Goal: Transaction & Acquisition: Purchase product/service

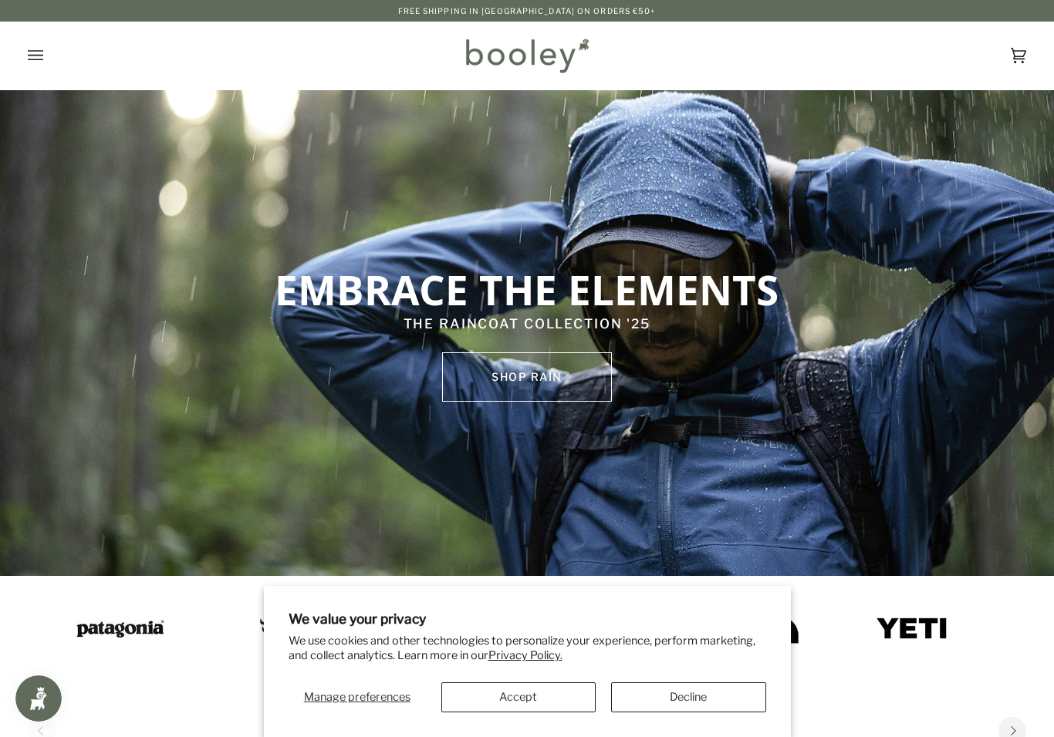
click at [516, 691] on button "Accept" at bounding box center [518, 698] width 154 height 30
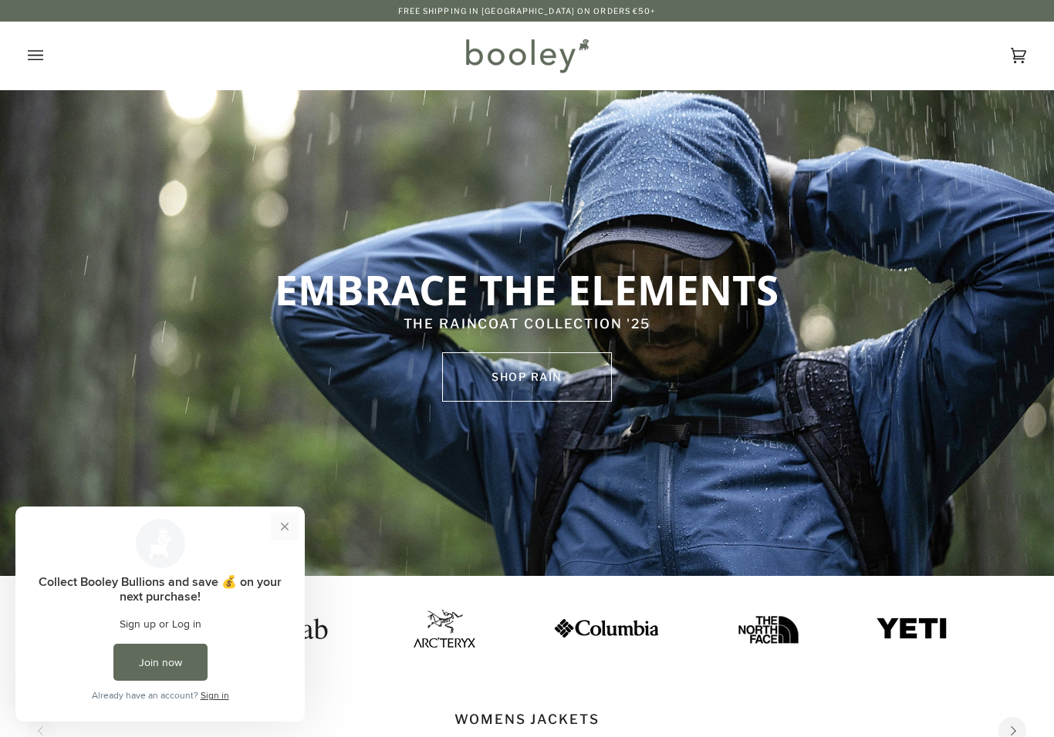
click at [295, 521] on button "Close prompt" at bounding box center [285, 527] width 28 height 28
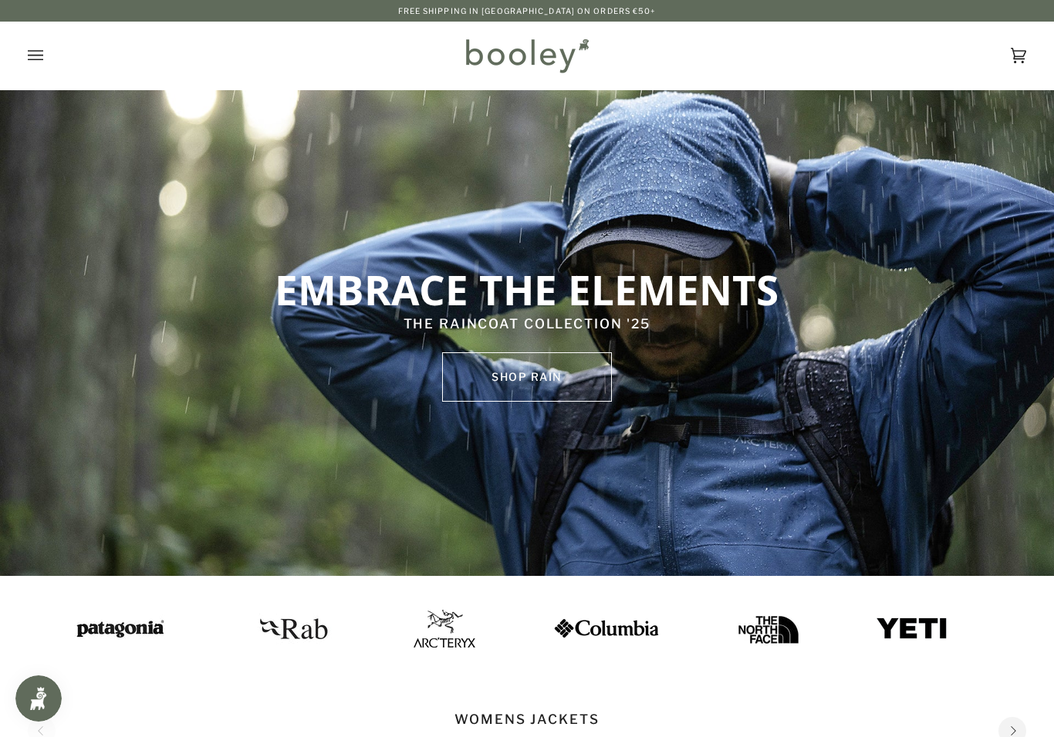
click at [23, 61] on div "Cart €0.00 (0) Men Footwear Boots Shoes Running Sandals & Slides Slippers Socks" at bounding box center [527, 56] width 1054 height 68
click at [31, 52] on icon "Open menu" at bounding box center [35, 55] width 15 height 23
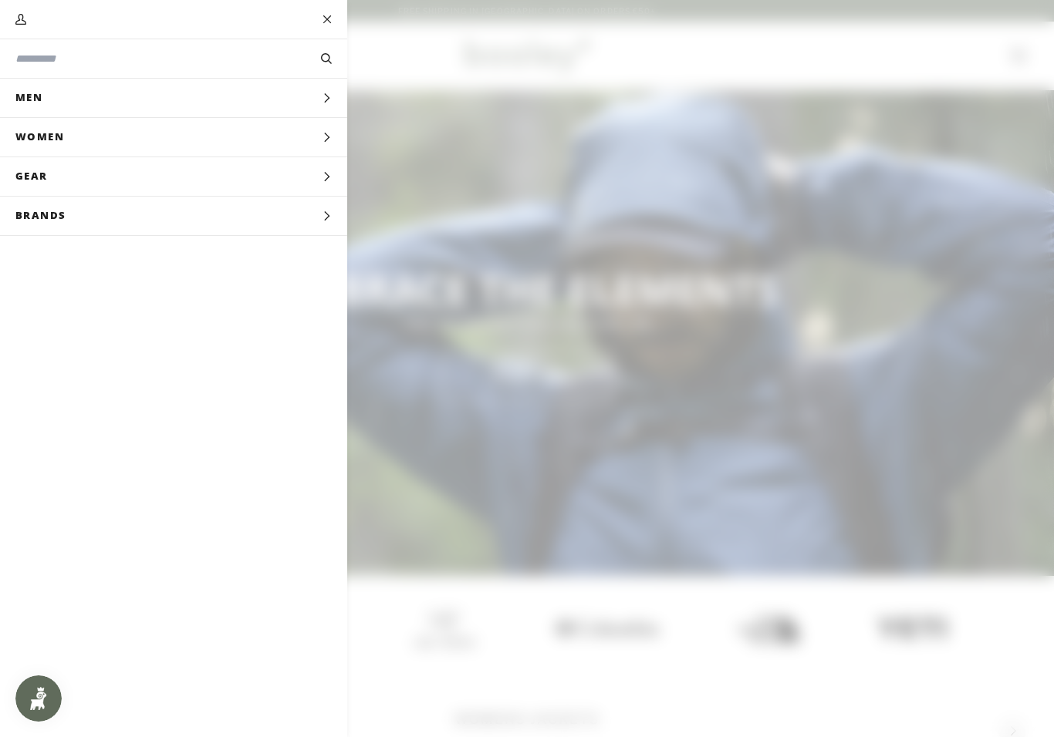
click at [59, 137] on span "Women" at bounding box center [45, 137] width 90 height 39
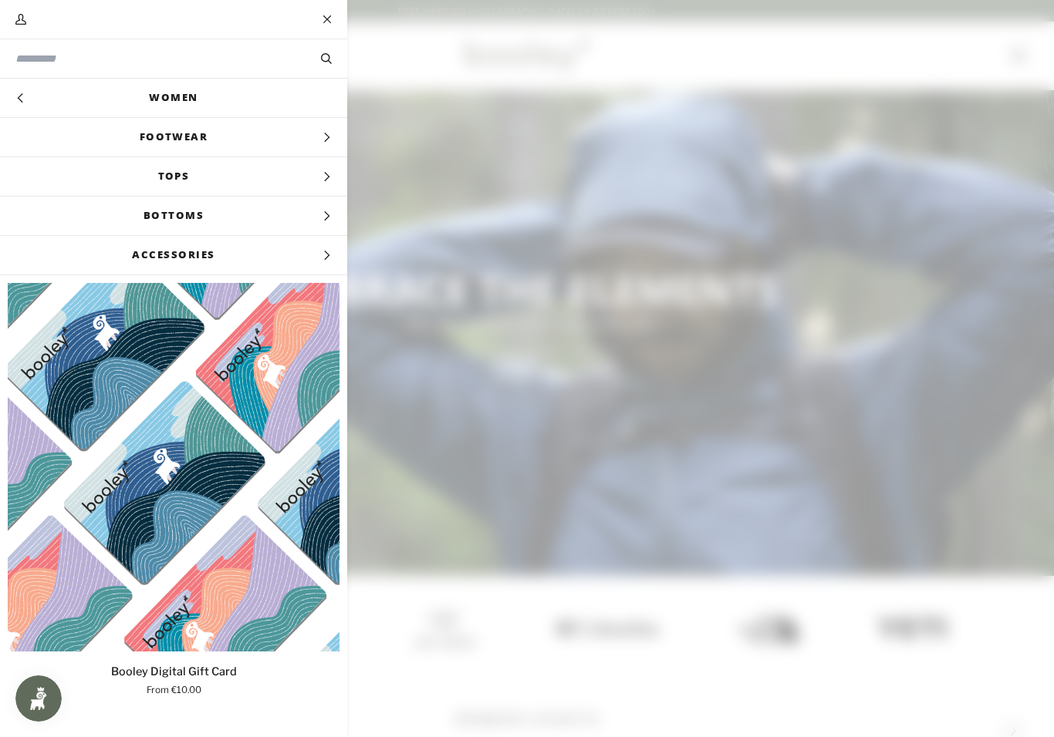
click at [197, 104] on link "Women" at bounding box center [173, 98] width 347 height 39
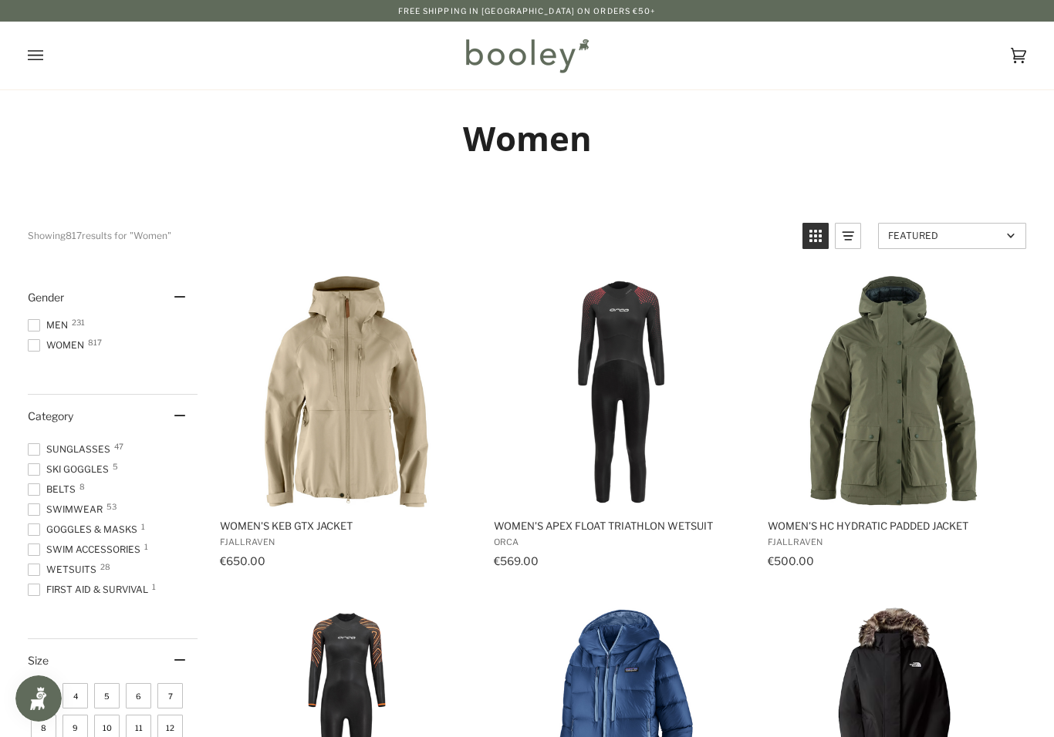
scroll to position [570, 0]
click at [46, 563] on span "Wetsuits 28" at bounding box center [64, 570] width 73 height 14
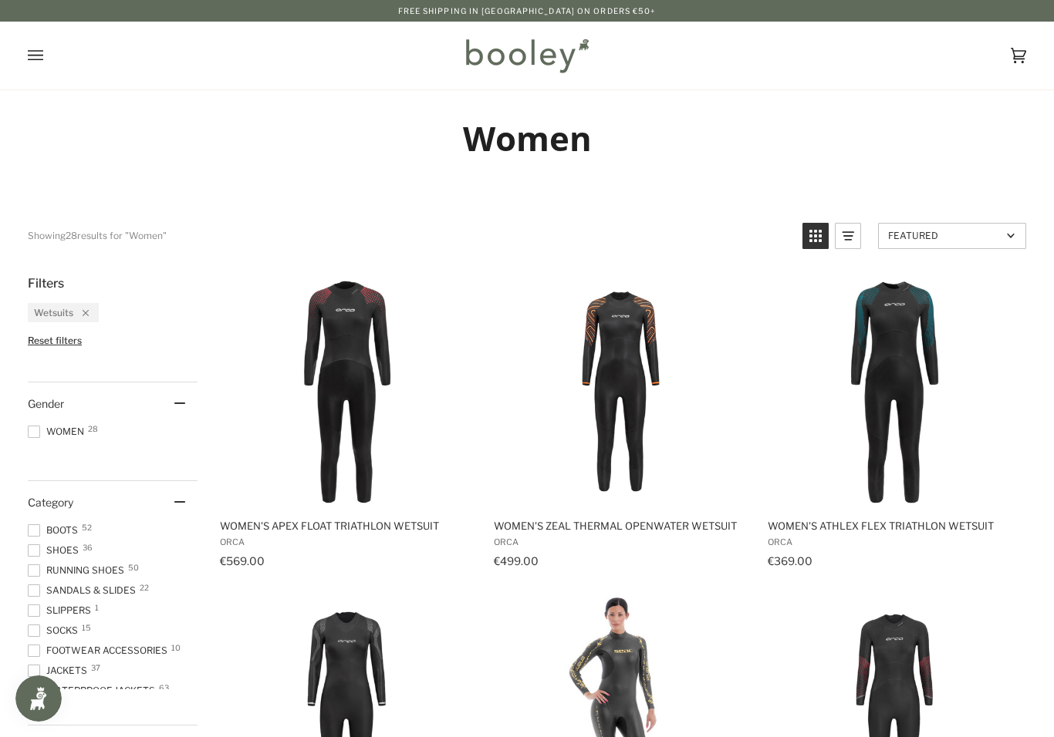
scroll to position [570, 0]
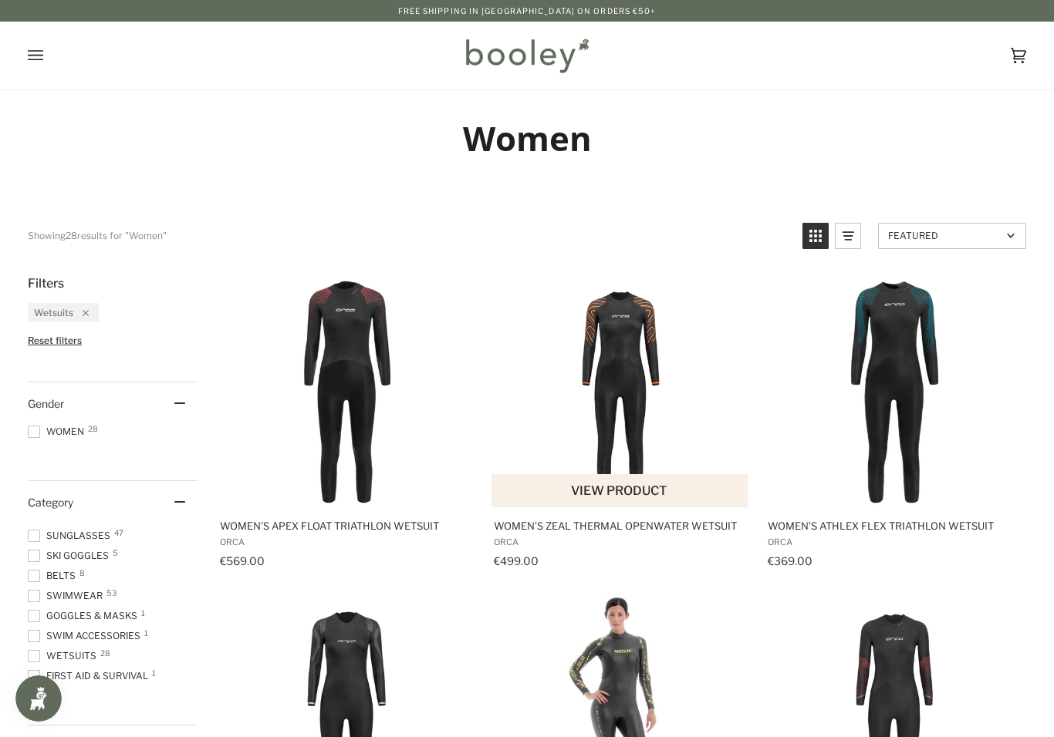
click at [640, 535] on span "Women's Zeal Thermal Openwater Wetsuit Orca €499.00 View product" at bounding box center [620, 541] width 258 height 66
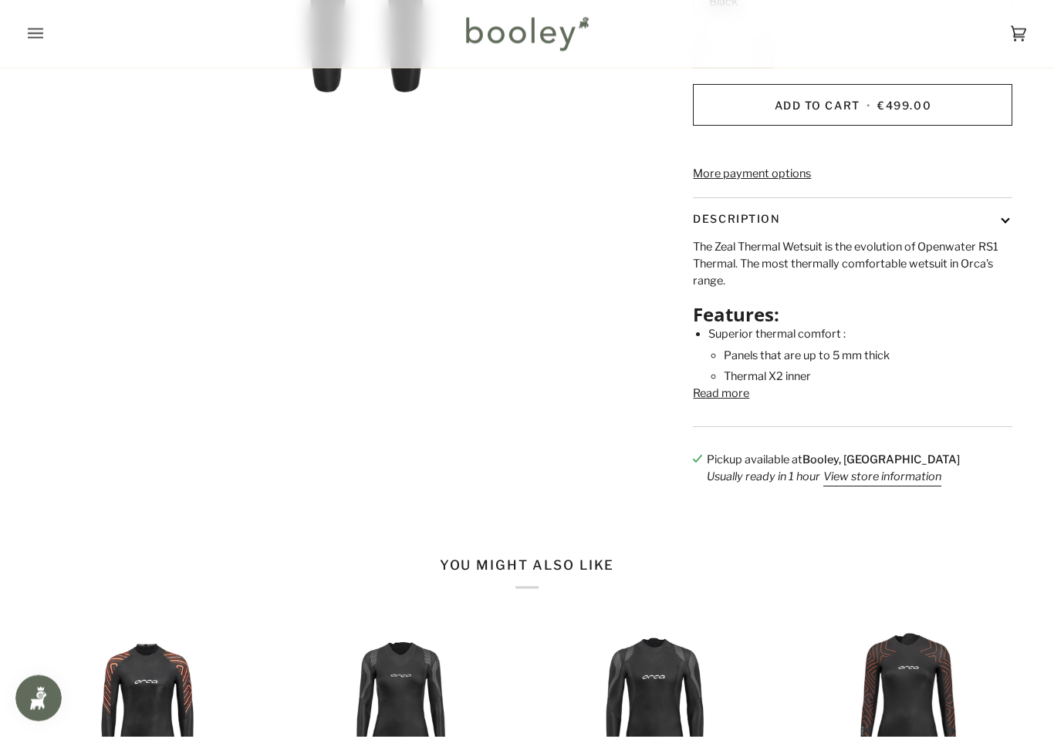
scroll to position [547, 0]
click at [893, 486] on button "View store information" at bounding box center [882, 477] width 118 height 17
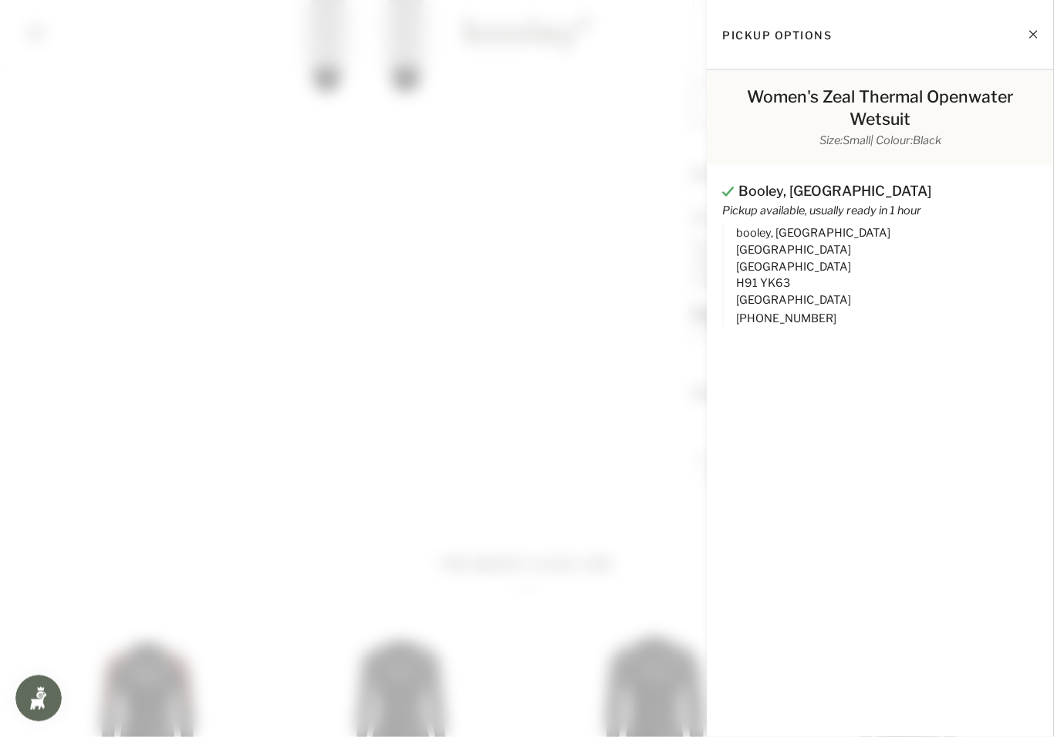
scroll to position [548, 0]
click at [1030, 21] on button "Close" at bounding box center [1018, 34] width 39 height 39
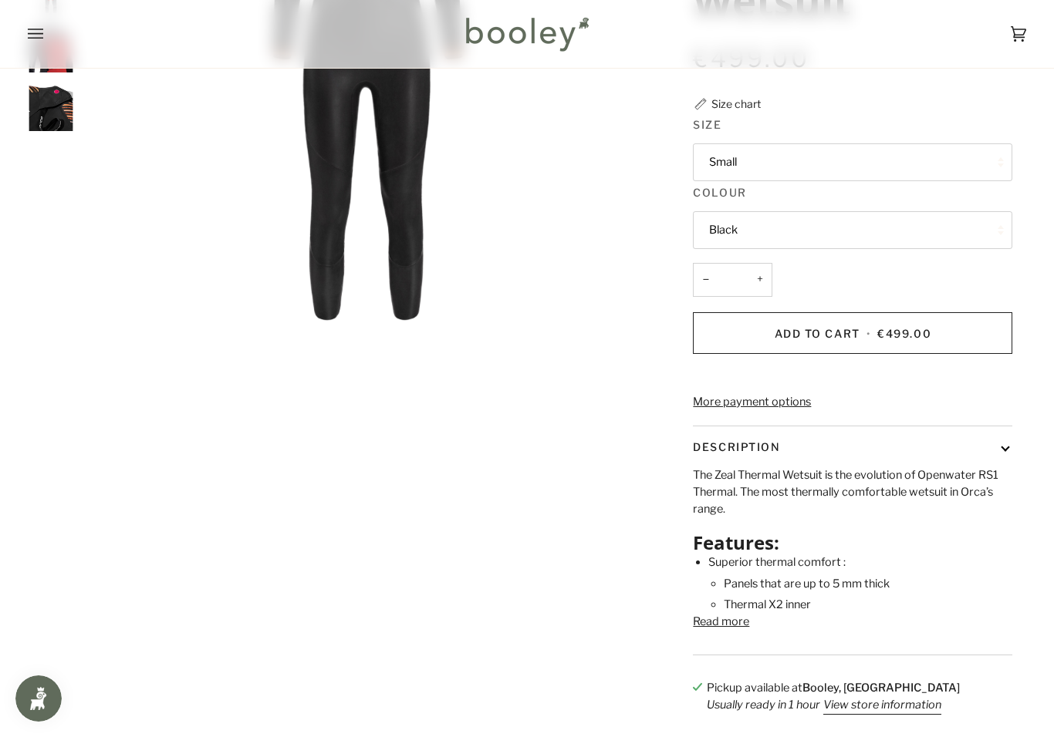
scroll to position [181, 0]
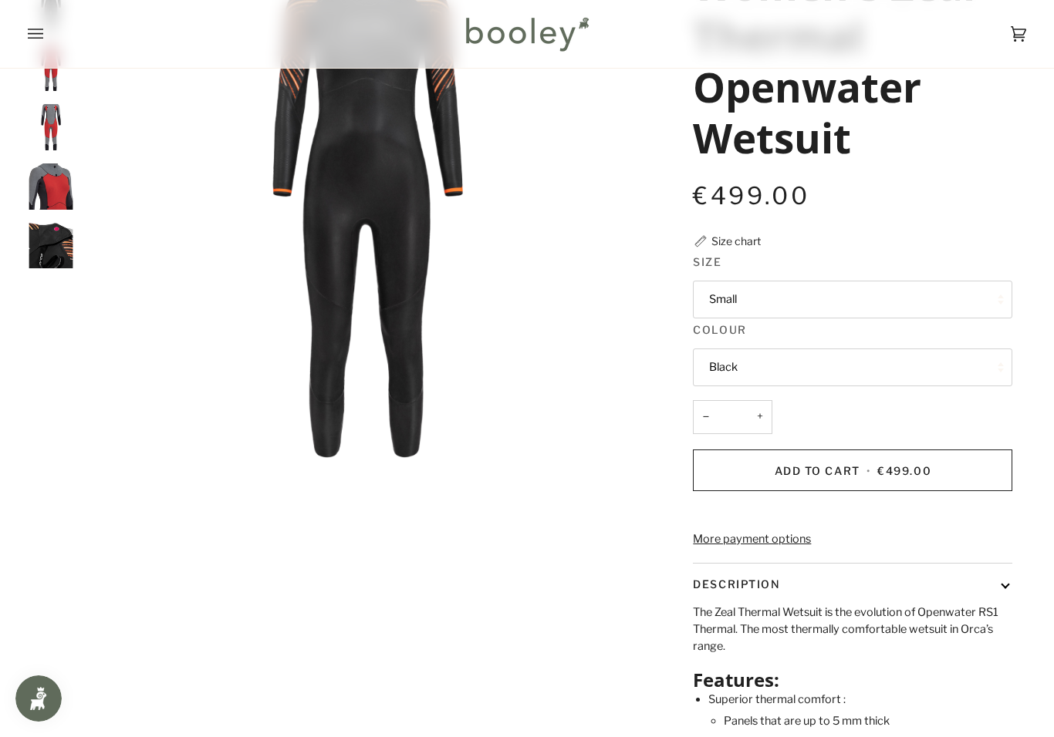
click at [804, 303] on button "Small" at bounding box center [852, 300] width 319 height 38
click at [963, 687] on div "The Zeal Thermal Wetsuit is the evolution of Openwater RS1 Thermal. The most th…" at bounding box center [852, 678] width 319 height 147
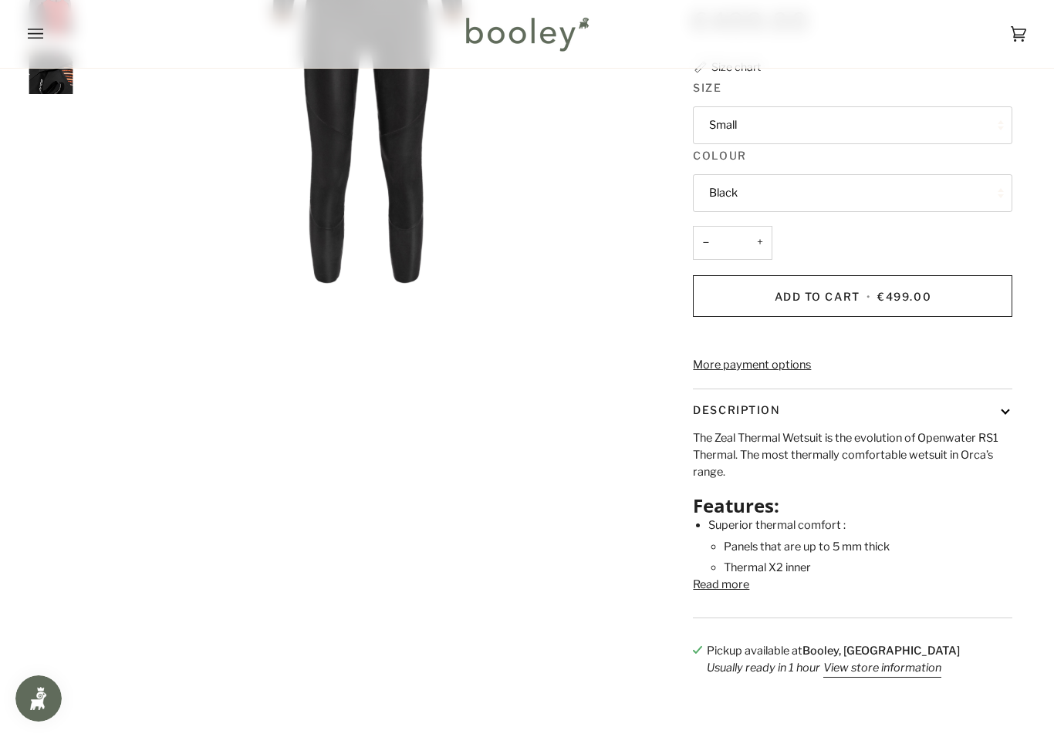
scroll to position [357, 0]
click at [713, 592] on button "Read more" at bounding box center [721, 583] width 56 height 17
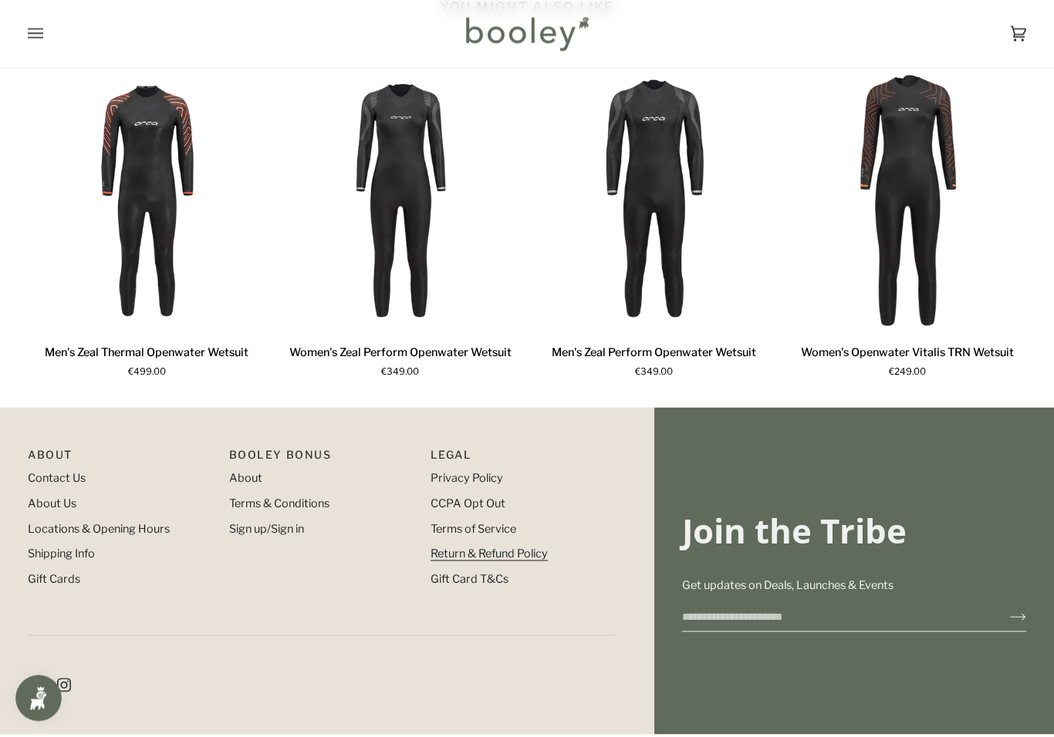
scroll to position [1314, 0]
click at [518, 560] on link "Return & Refund Policy" at bounding box center [488, 553] width 117 height 14
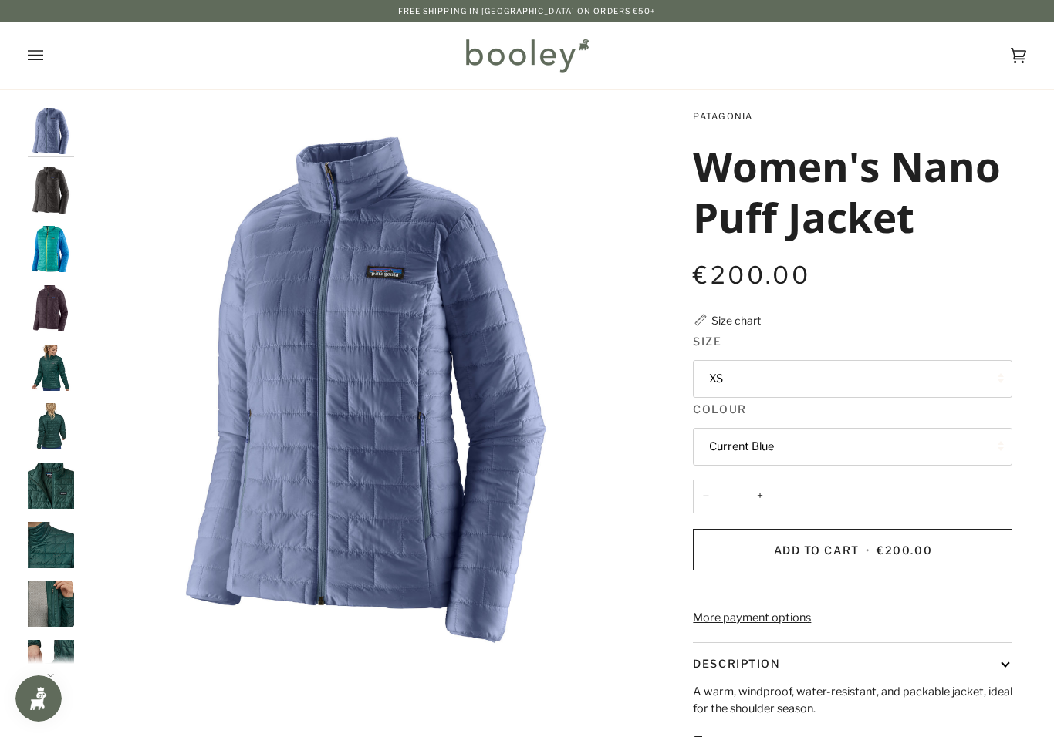
click at [37, 250] on img "Patagonia Women's Nano Puff Jacket Subtidal Blue - Booley Galway" at bounding box center [51, 249] width 46 height 46
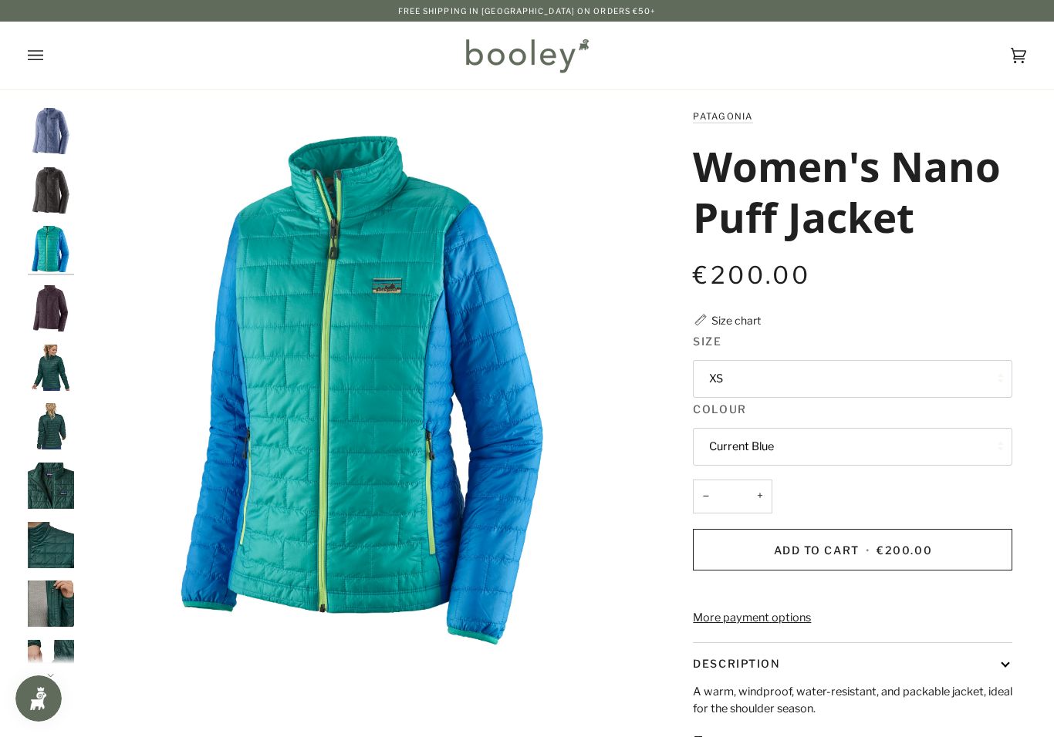
click at [51, 312] on img "Patagonia Women's Nano Puff Jacket Obsidian Plum - Booley Galway" at bounding box center [51, 308] width 46 height 46
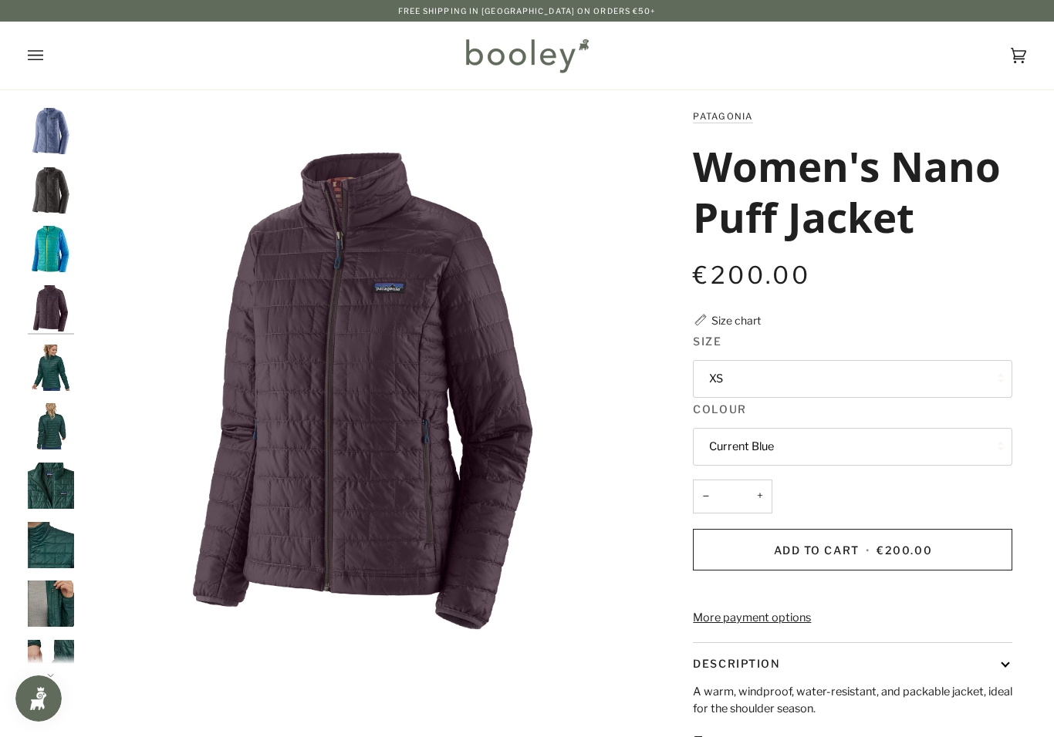
click at [52, 367] on img "Patagonia Women's Nano Puff Jacket - Booley Galway" at bounding box center [51, 368] width 46 height 46
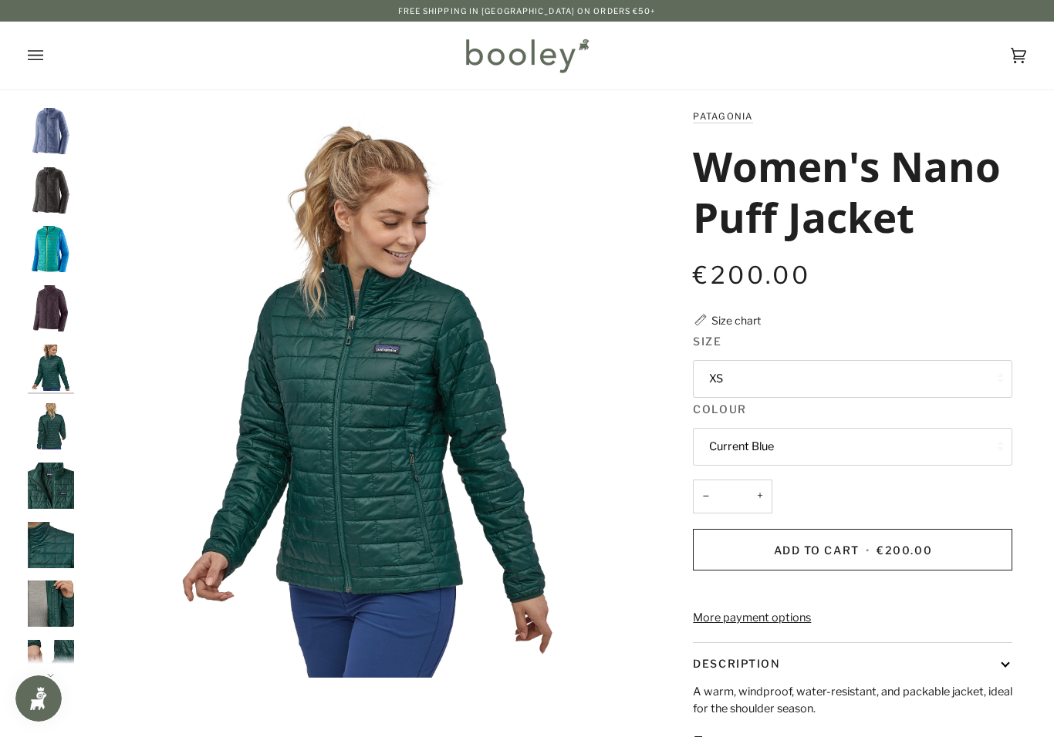
click at [46, 254] on img "Patagonia Women's Nano Puff Jacket Subtidal Blue - Booley Galway" at bounding box center [51, 249] width 46 height 46
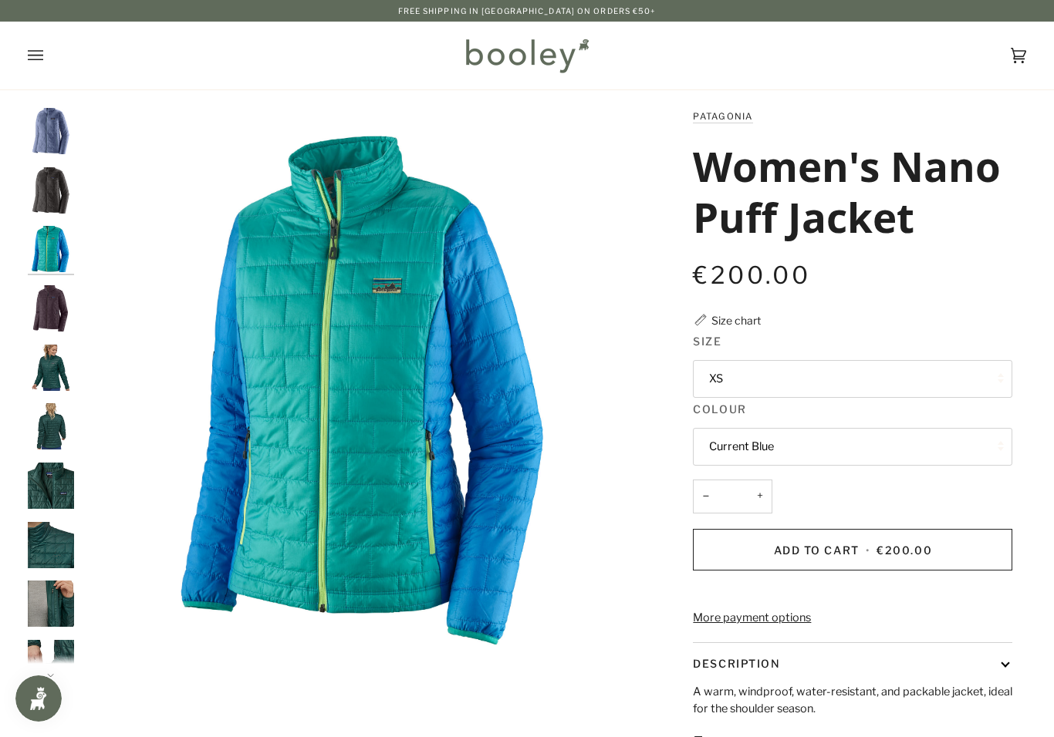
click at [802, 382] on button "XS" at bounding box center [852, 379] width 319 height 38
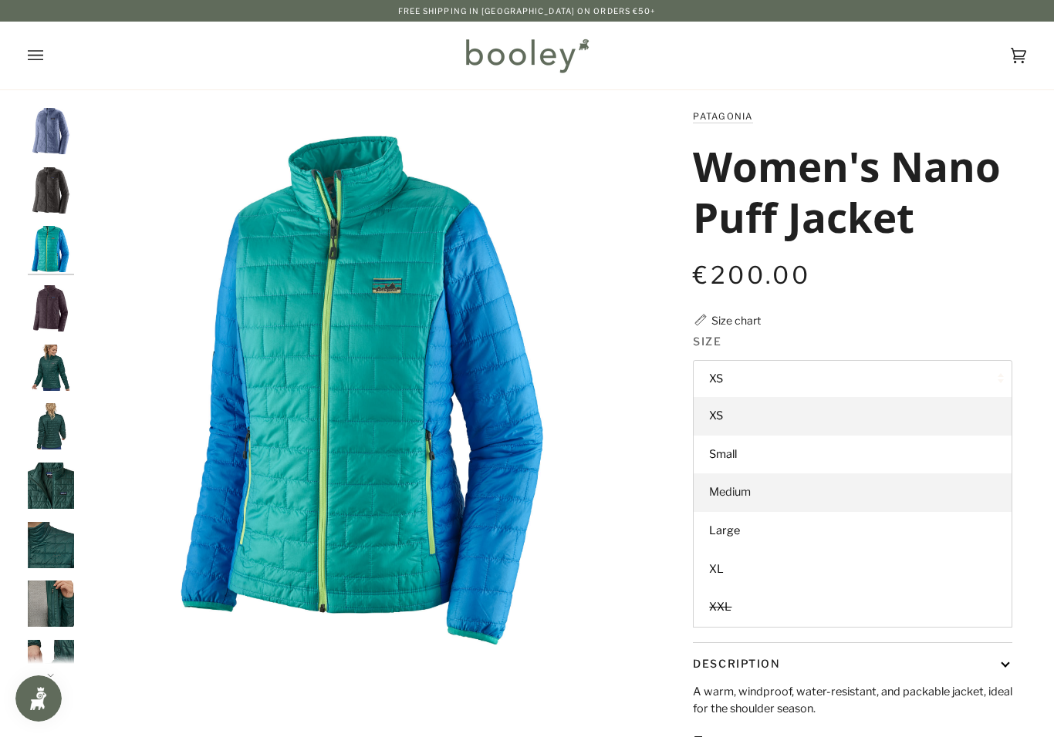
click at [762, 491] on link "Medium" at bounding box center [852, 493] width 318 height 39
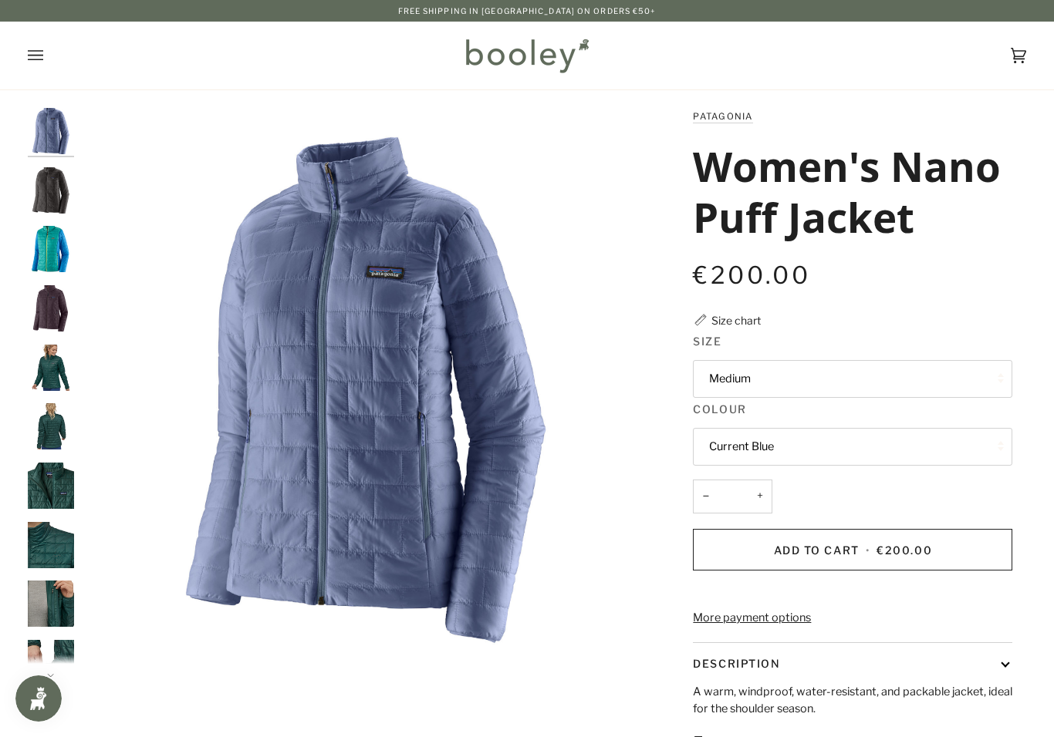
click at [828, 449] on button "Current Blue" at bounding box center [852, 447] width 319 height 38
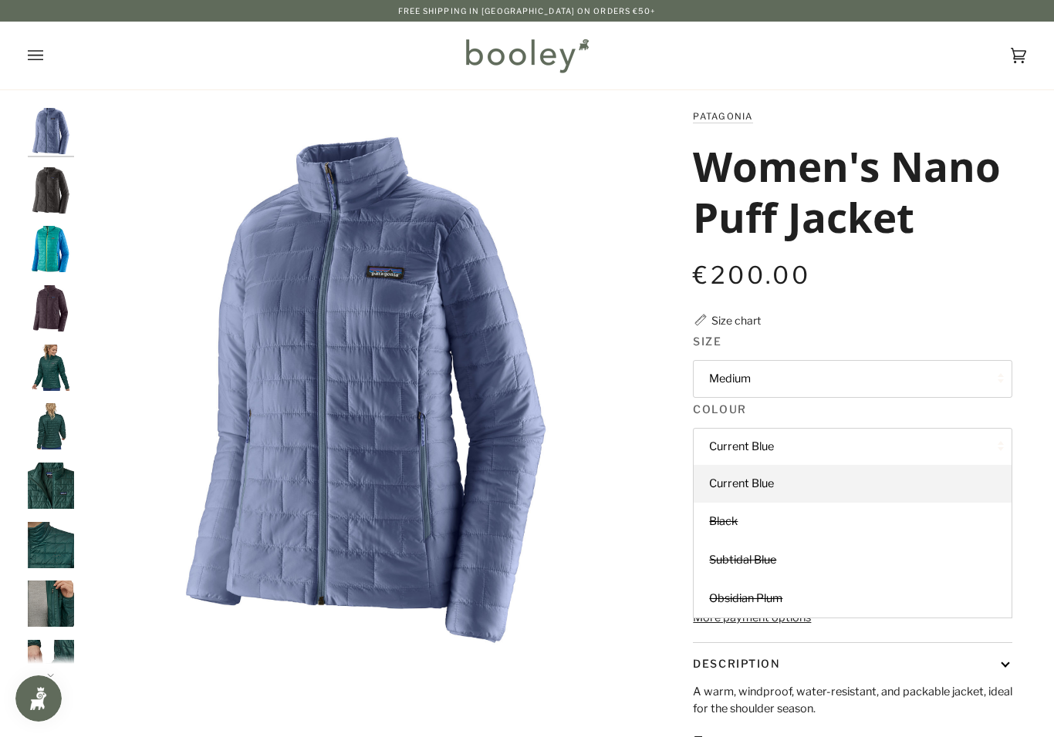
click at [62, 248] on img "Patagonia Women's Nano Puff Jacket Subtidal Blue - Booley Galway" at bounding box center [51, 249] width 46 height 46
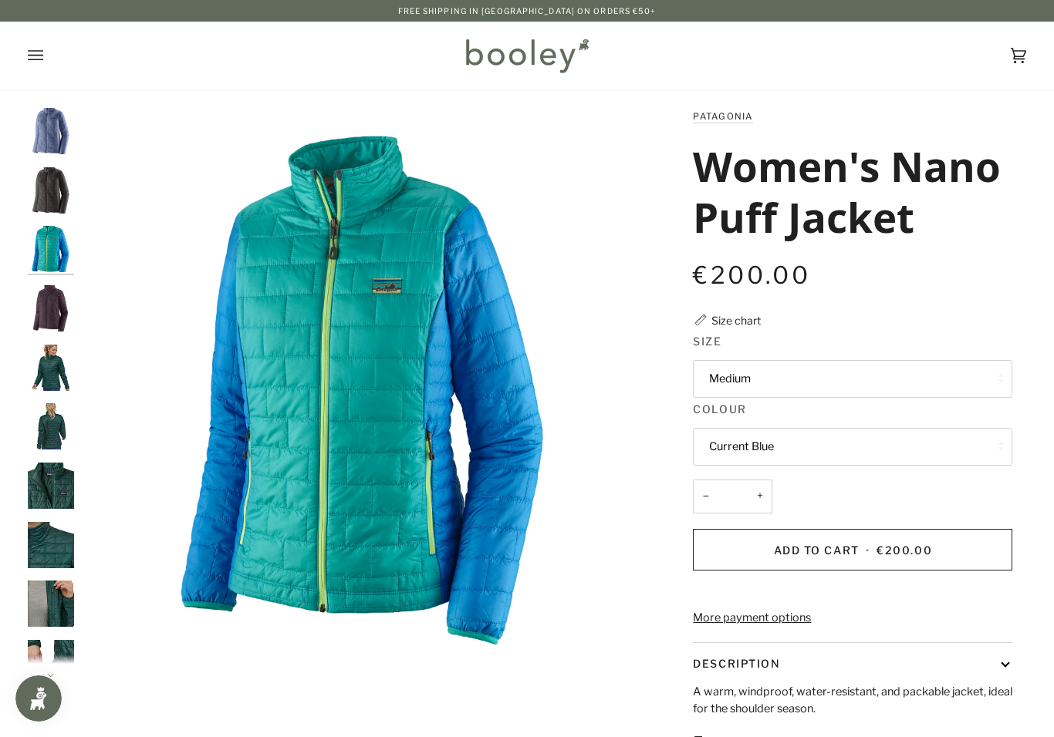
click at [811, 443] on button "Current Blue" at bounding box center [852, 447] width 319 height 38
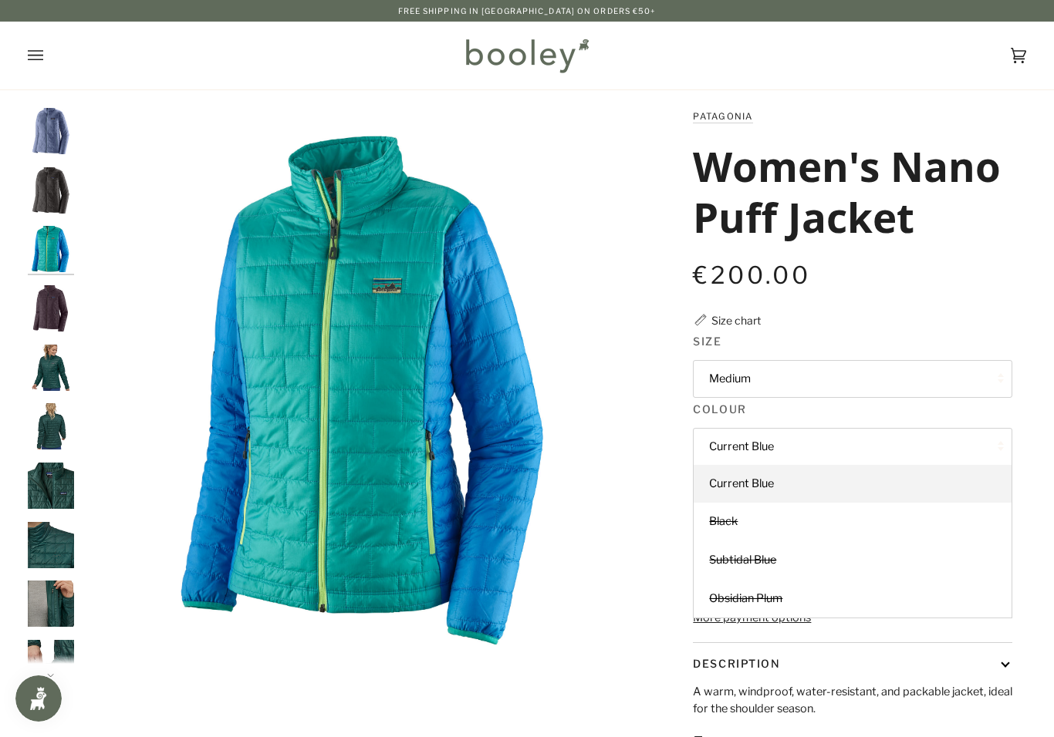
click at [803, 440] on button "Current Blue" at bounding box center [852, 447] width 319 height 38
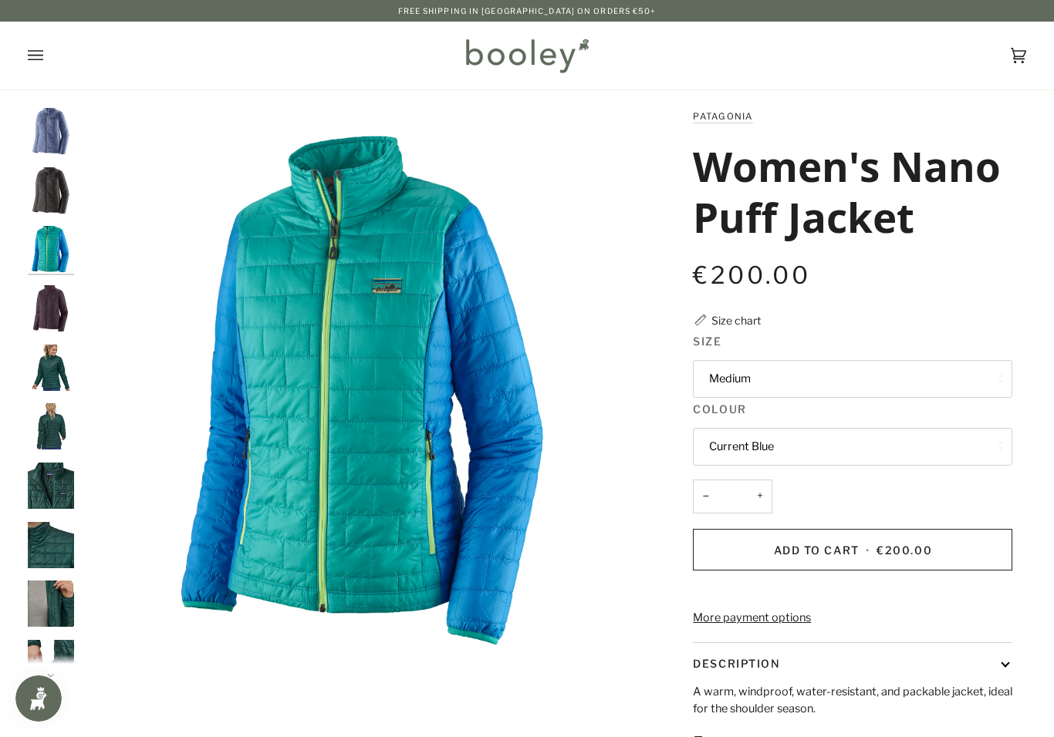
click at [793, 375] on button "Medium" at bounding box center [852, 379] width 319 height 38
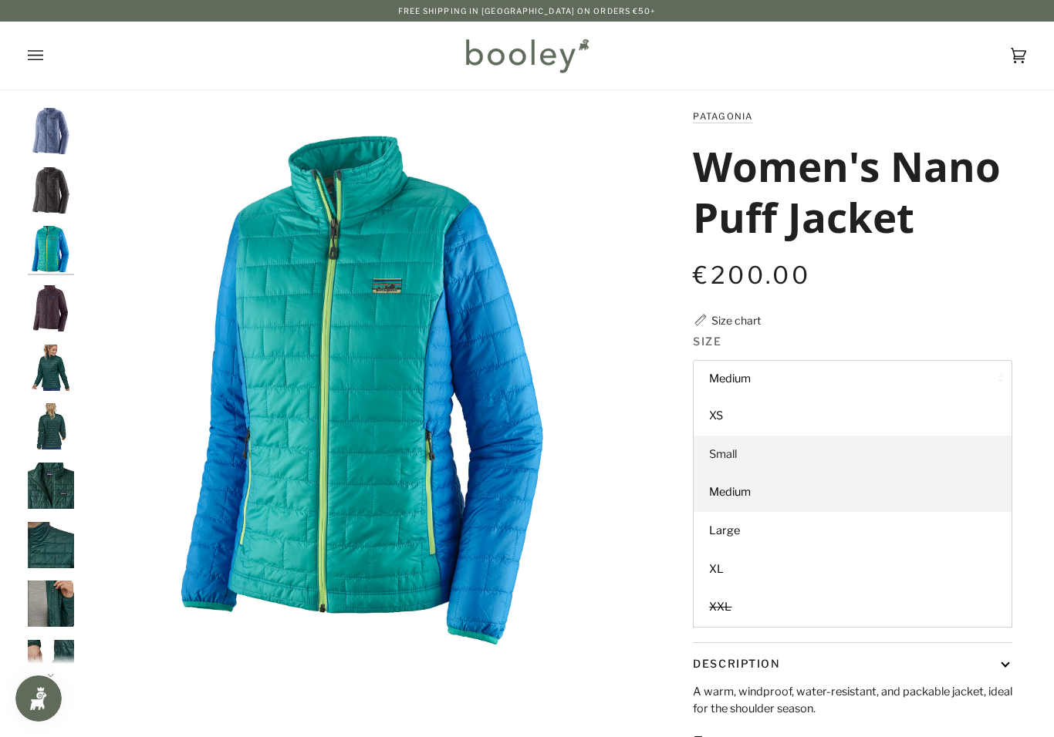
click at [741, 460] on link "Small" at bounding box center [852, 455] width 318 height 39
